Goal: Task Accomplishment & Management: Complete application form

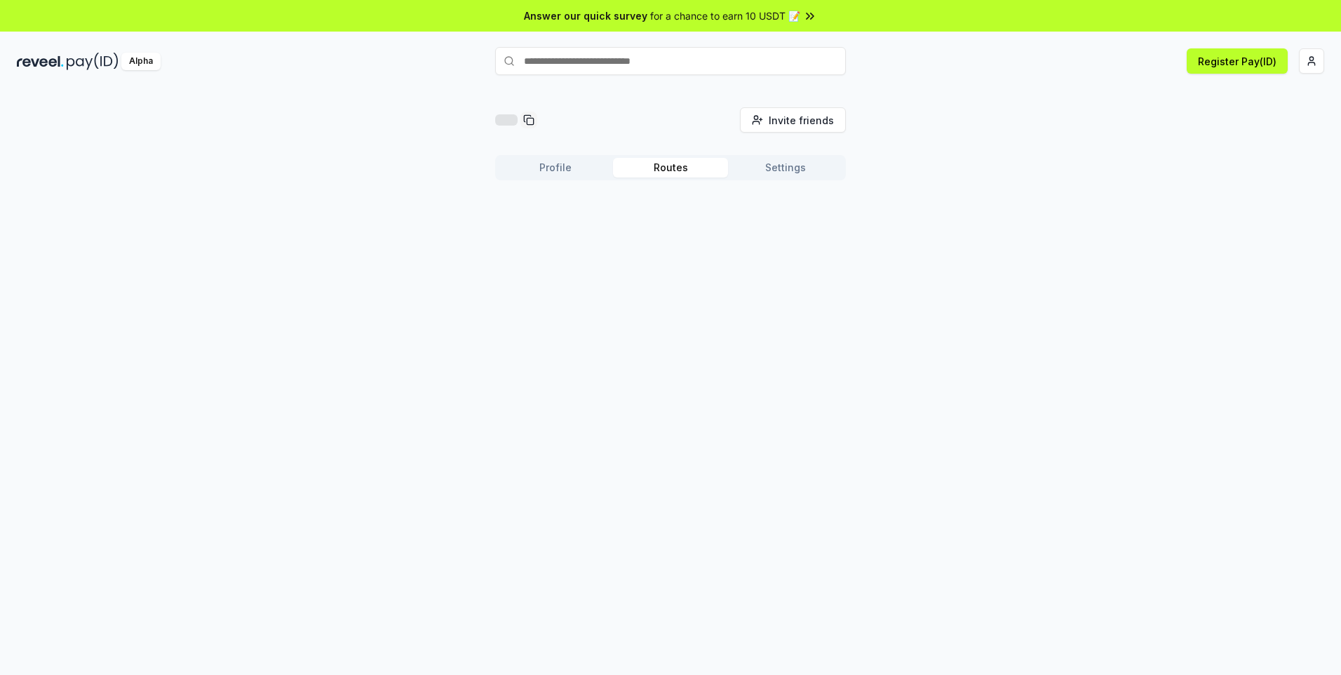
click at [668, 171] on button "Routes" at bounding box center [670, 168] width 115 height 20
click at [1209, 67] on button "Register Pay(ID)" at bounding box center [1237, 60] width 101 height 25
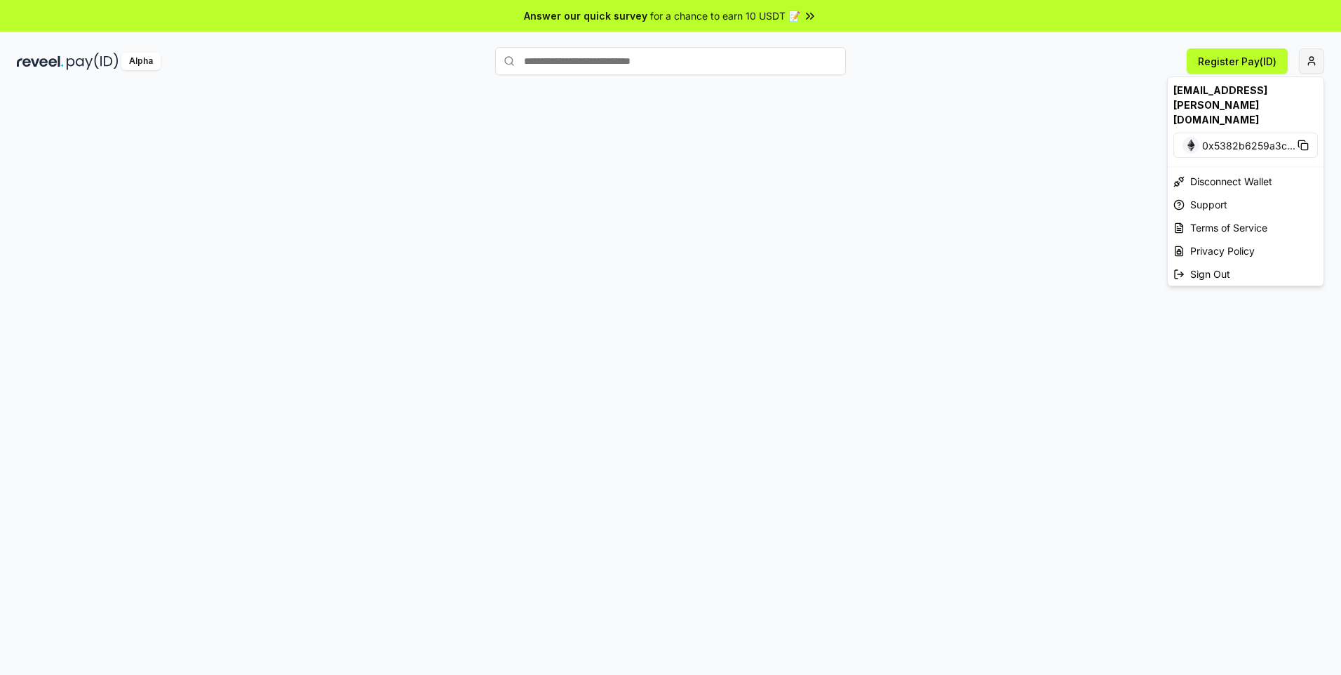
click at [1311, 58] on html "Answer our quick survey for a chance to earn 10 USDT 📝 Alpha Register Pay(ID) […" at bounding box center [670, 337] width 1341 height 675
drag, startPoint x: 866, startPoint y: 121, endPoint x: 799, endPoint y: 92, distance: 72.8
click at [862, 119] on html "Answer our quick survey for a chance to earn 10 USDT 📝 Alpha Register Pay(ID) w…" at bounding box center [670, 337] width 1341 height 675
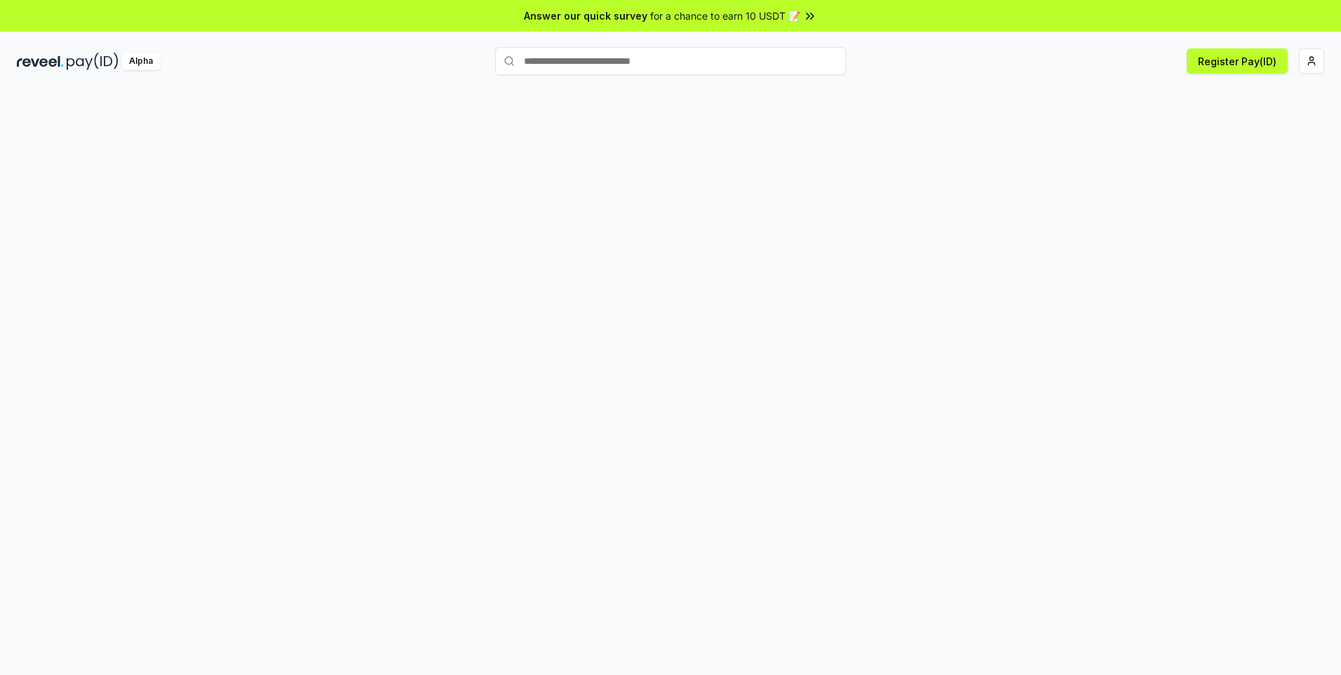
click at [784, 19] on span "for a chance to earn 10 USDT 📝" at bounding box center [725, 15] width 150 height 15
click at [550, 168] on button "Profile" at bounding box center [555, 168] width 115 height 20
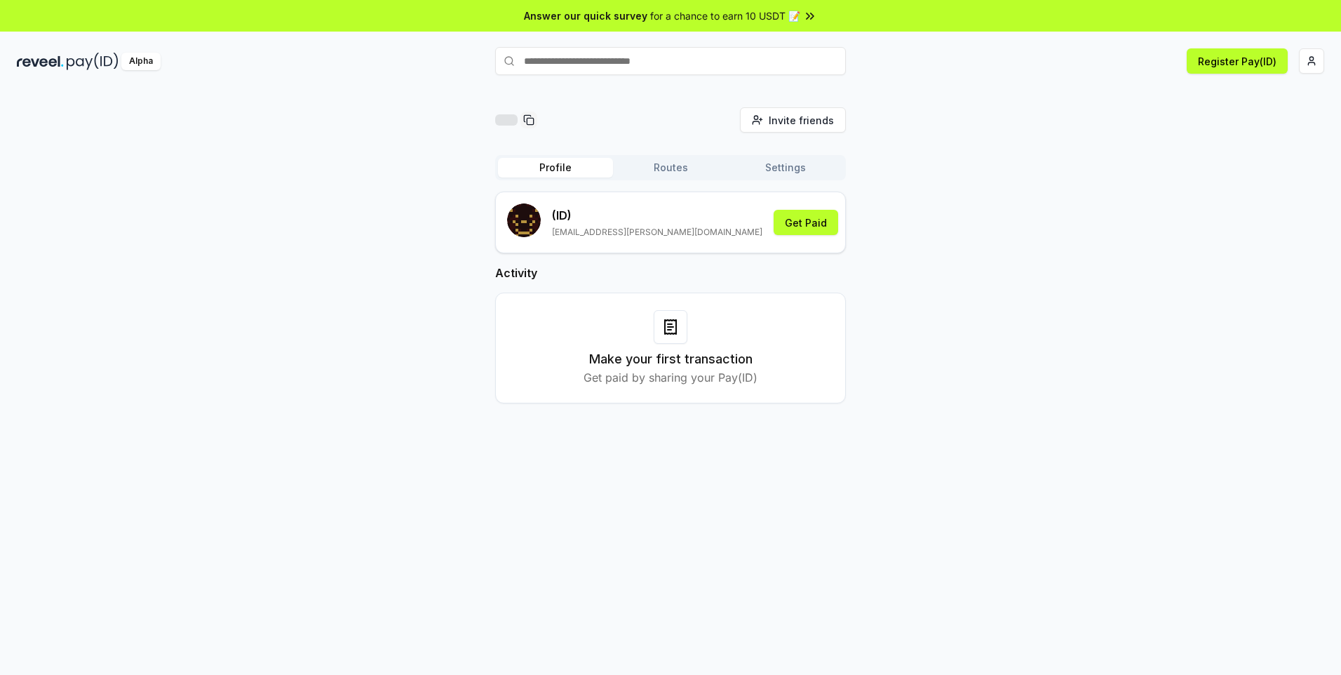
click at [550, 168] on button "Profile" at bounding box center [555, 168] width 115 height 20
click at [527, 227] on rect "submit" at bounding box center [528, 227] width 3 height 3
click at [806, 222] on button "Get Paid" at bounding box center [806, 222] width 65 height 25
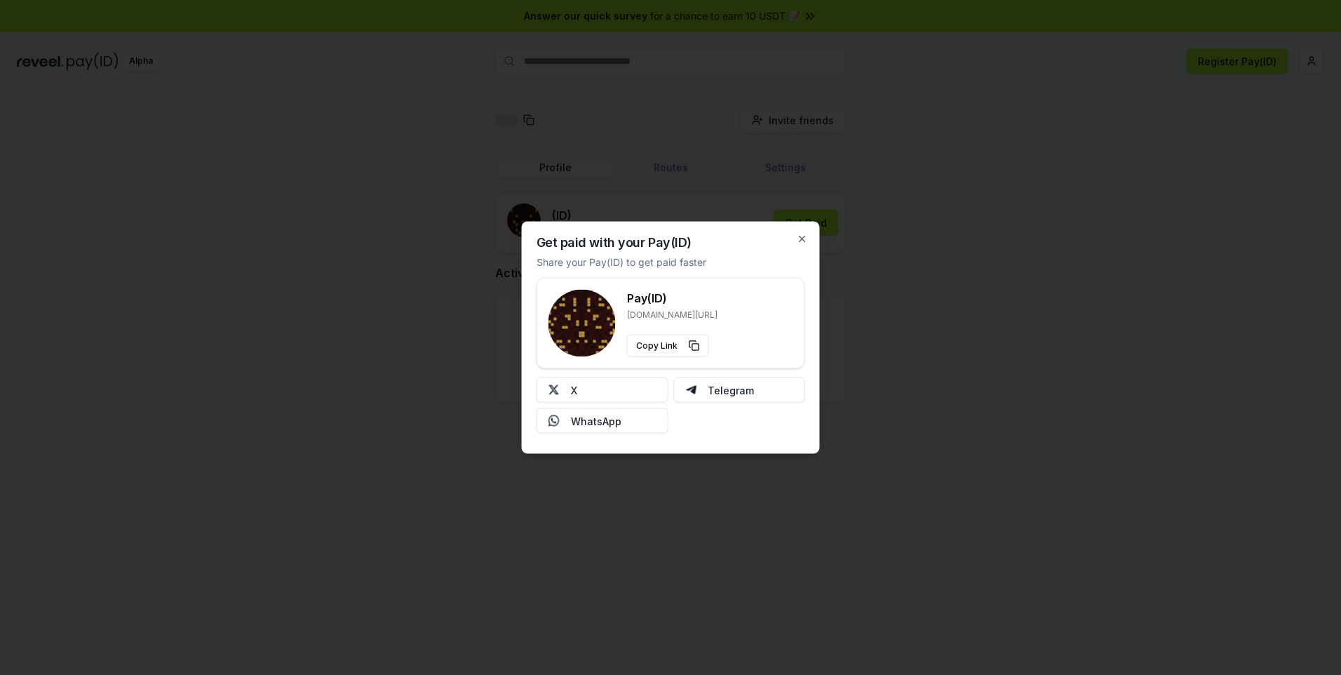
click at [804, 232] on div "Get paid with your Pay(ID) Share your Pay(ID) to get paid faster Pay(ID) reveel…" at bounding box center [671, 338] width 298 height 232
click at [806, 237] on icon "button" at bounding box center [802, 239] width 11 height 11
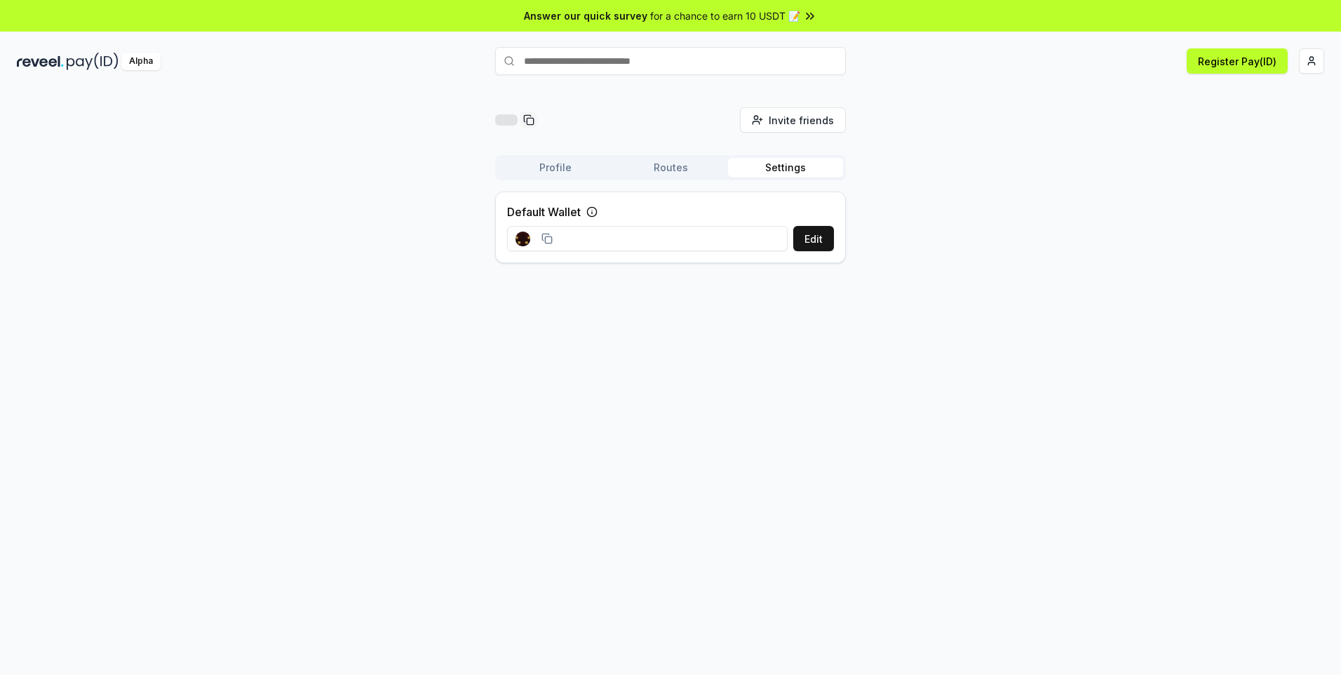
click at [771, 171] on button "Settings" at bounding box center [785, 168] width 115 height 20
click at [673, 167] on button "Routes" at bounding box center [670, 168] width 115 height 20
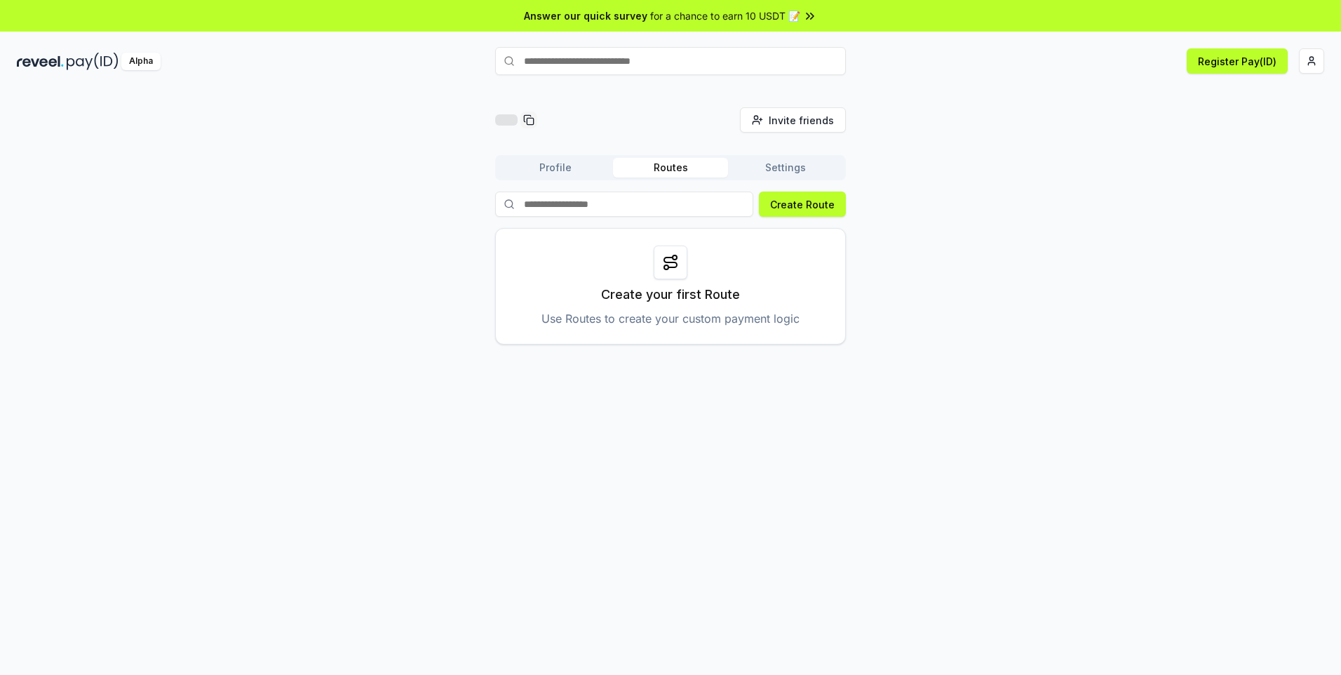
click at [642, 67] on input "text" at bounding box center [670, 61] width 351 height 28
type input "**********"
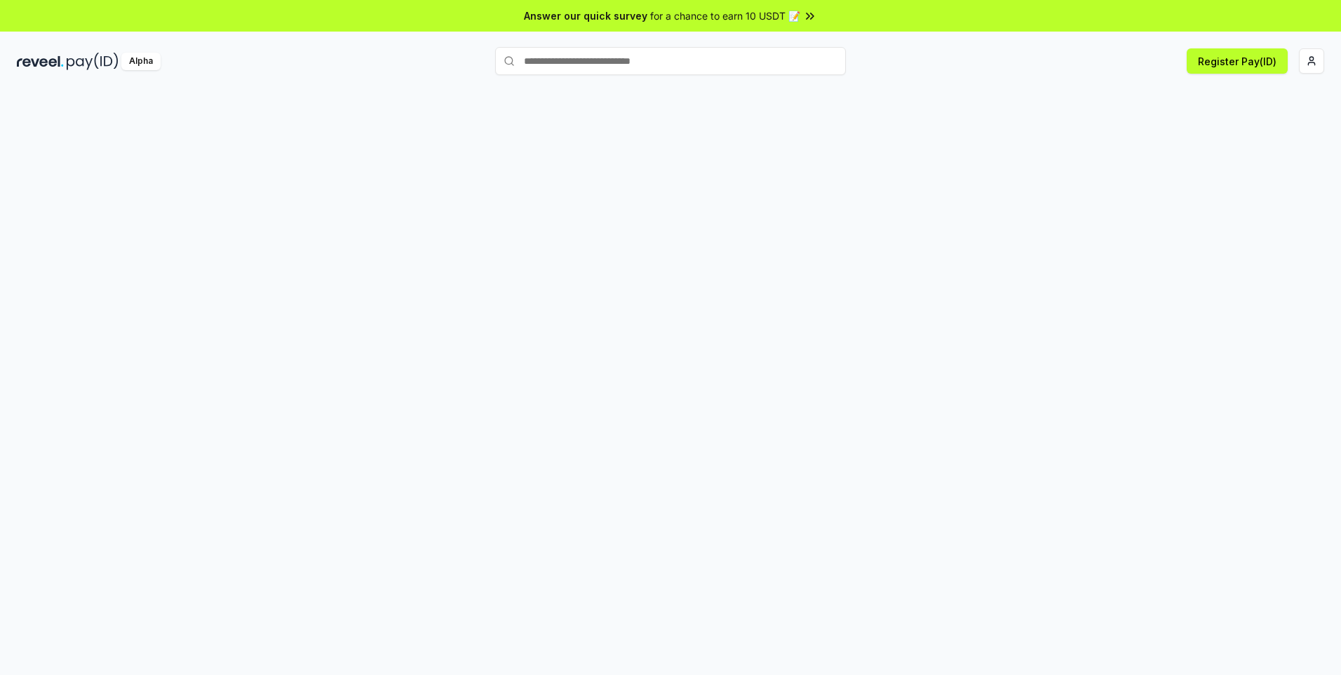
click at [332, 577] on div at bounding box center [670, 396] width 1341 height 635
click at [1211, 68] on button "Register Pay(ID)" at bounding box center [1237, 60] width 101 height 25
click at [635, 60] on input "text" at bounding box center [670, 61] width 351 height 28
click at [1309, 60] on html "Answer our quick survey for a chance to earn 10 USDT 📝 Alpha Register Pay(ID)" at bounding box center [670, 337] width 1341 height 675
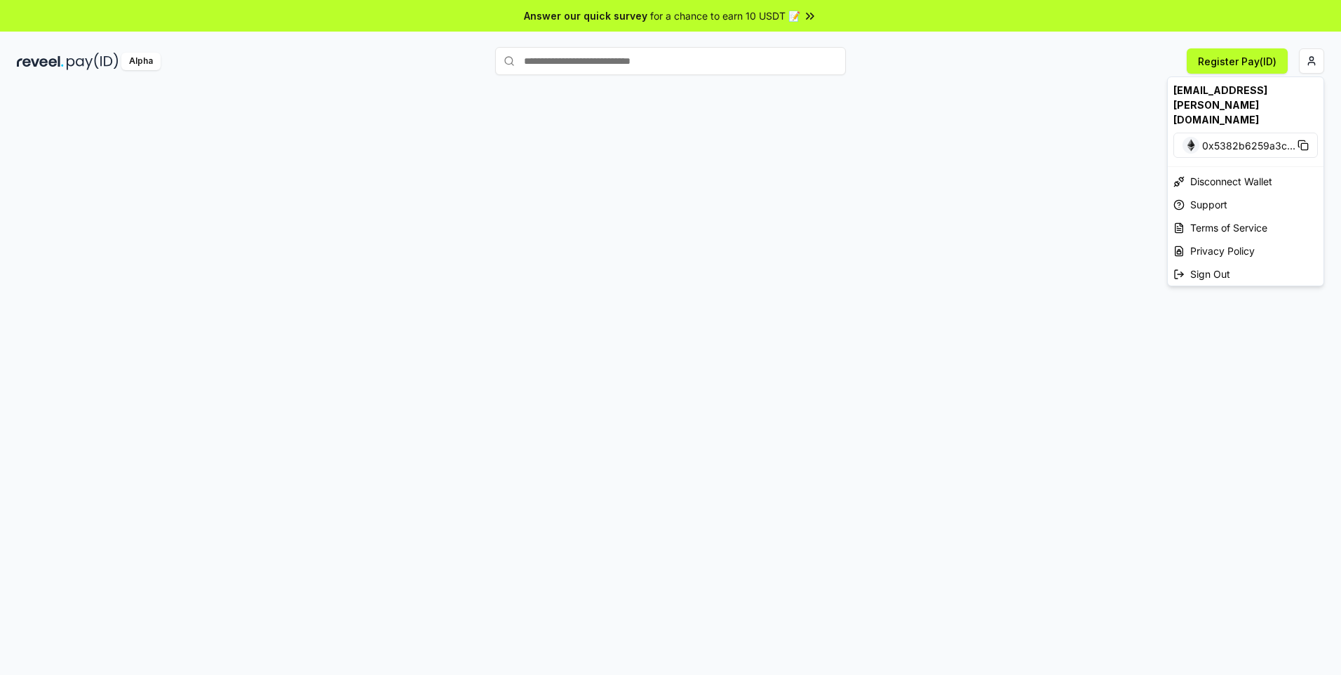
click at [1222, 90] on div "[EMAIL_ADDRESS][PERSON_NAME][DOMAIN_NAME]" at bounding box center [1246, 104] width 156 height 55
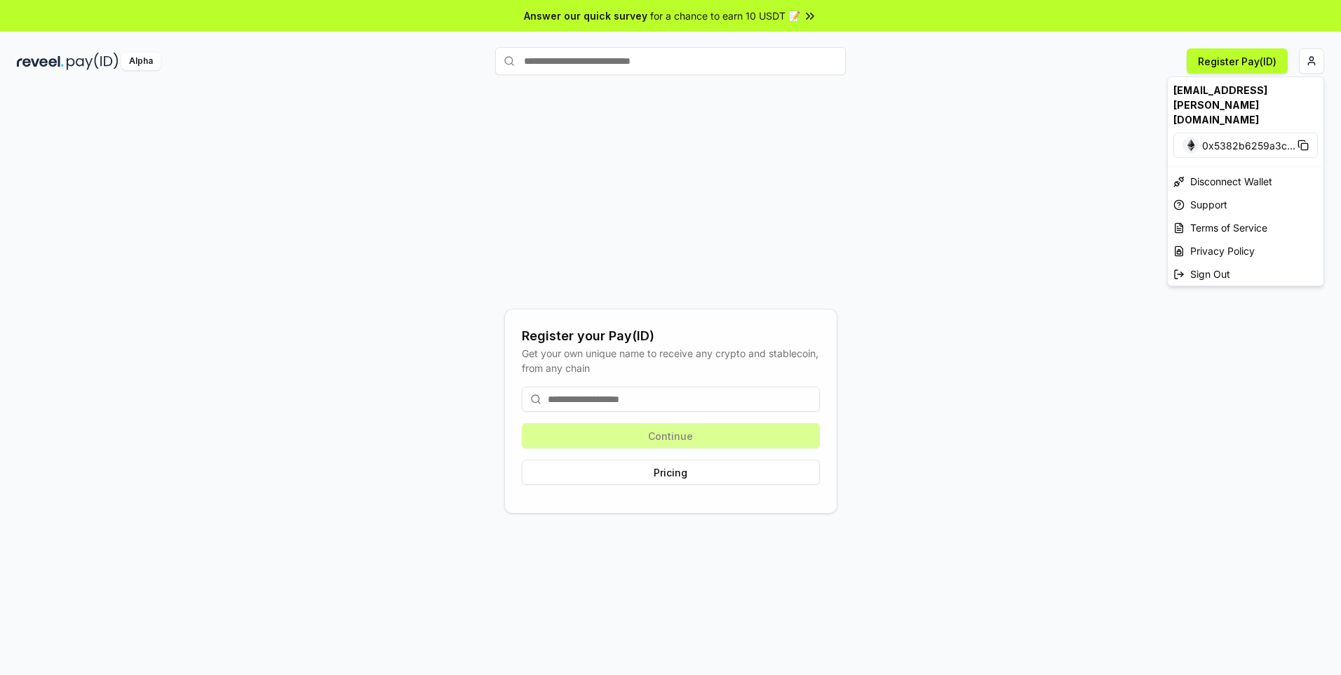
click at [603, 392] on html "Answer our quick survey for a chance to earn 10 USDT 📝 Alpha Register Pay(ID) R…" at bounding box center [670, 337] width 1341 height 675
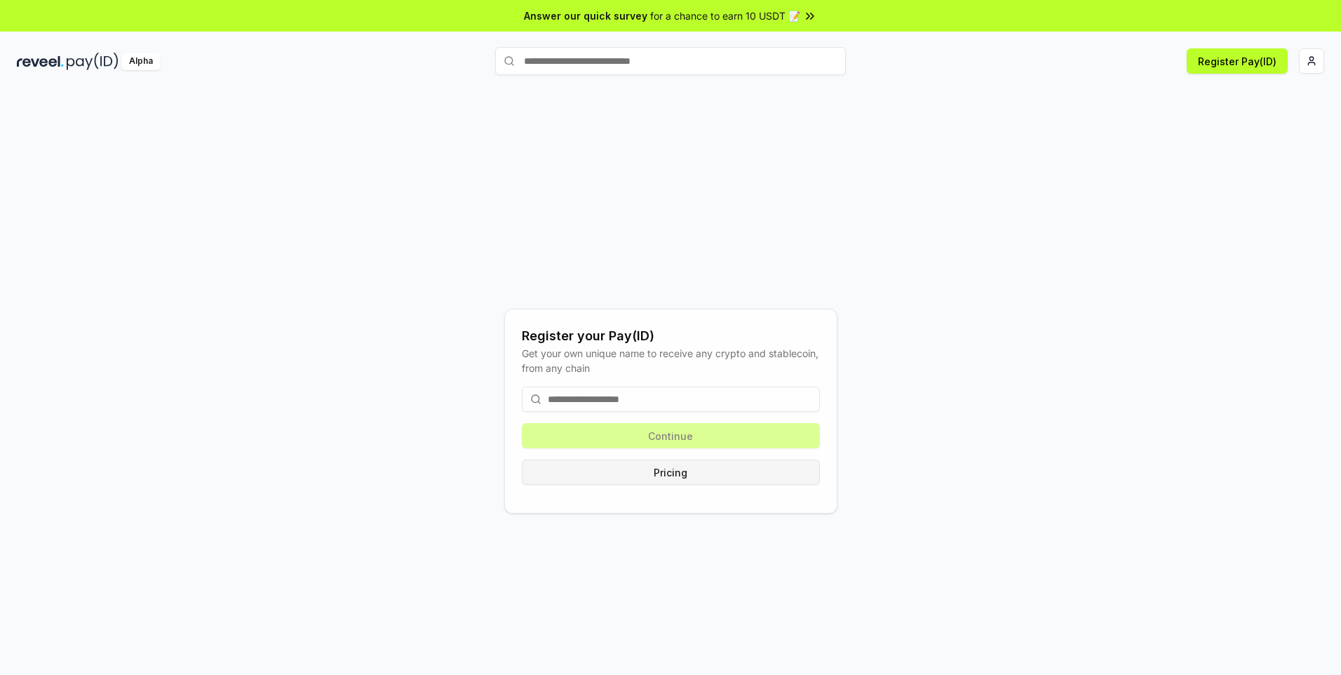
click at [654, 474] on button "Pricing" at bounding box center [671, 471] width 298 height 25
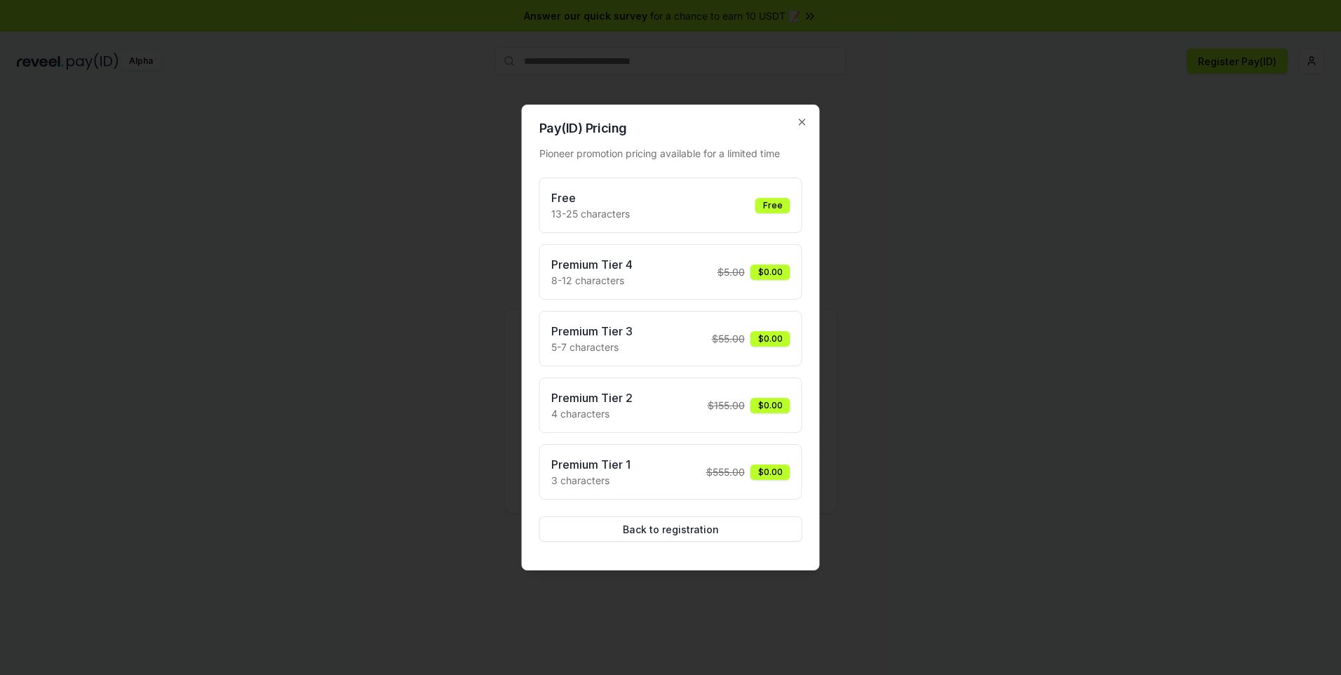
click at [631, 208] on div "Free 13-25 characters Free" at bounding box center [670, 205] width 239 height 32
click at [673, 534] on button "Back to registration" at bounding box center [670, 528] width 263 height 25
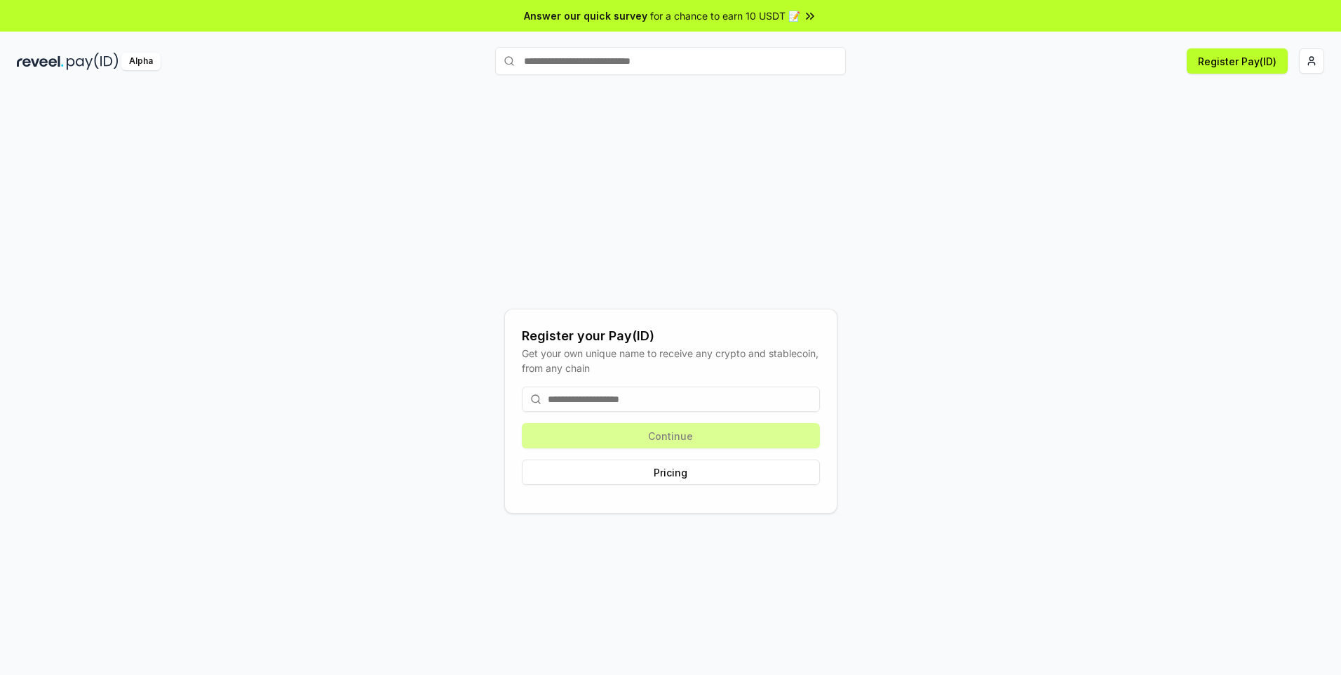
click at [593, 403] on input at bounding box center [671, 398] width 298 height 25
click at [553, 281] on div "Register your Pay(ID) Get your own unique name to receive any crypto and stable…" at bounding box center [670, 410] width 1307 height 607
click at [583, 401] on input at bounding box center [671, 398] width 298 height 25
type input "****"
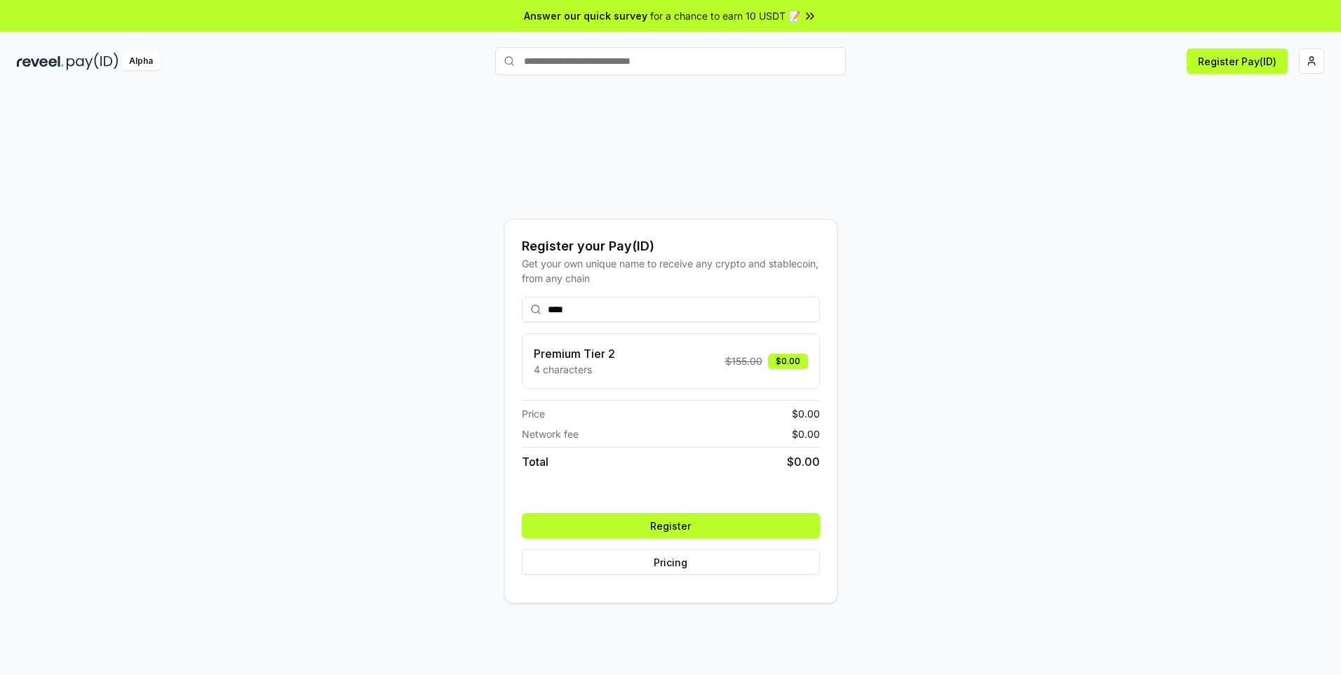
click at [663, 524] on button "Register" at bounding box center [671, 525] width 298 height 25
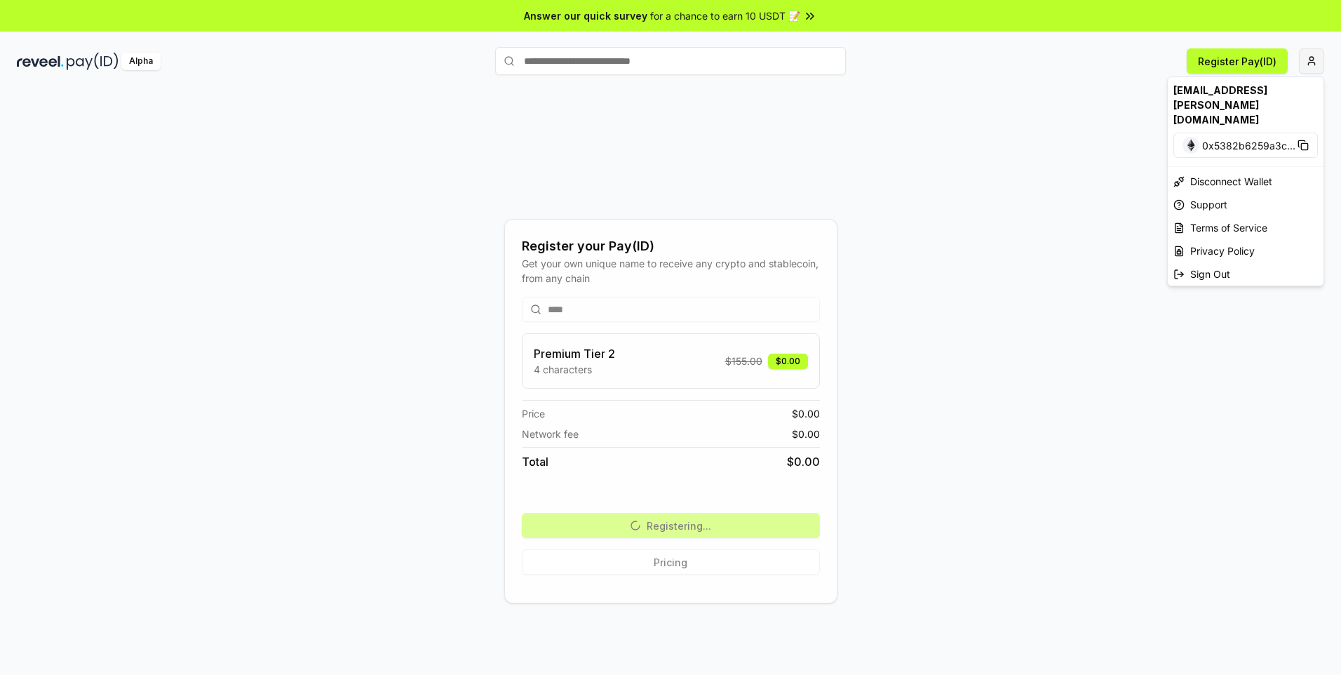
click at [1309, 65] on html "Answer our quick survey for a chance to earn 10 USDT 📝 Alpha Register Pay(ID) R…" at bounding box center [670, 337] width 1341 height 675
click at [995, 201] on html "Answer our quick survey for a chance to earn 10 USDT 📝 Alpha Register Pay(ID) R…" at bounding box center [670, 337] width 1341 height 675
